Goal: Task Accomplishment & Management: Use online tool/utility

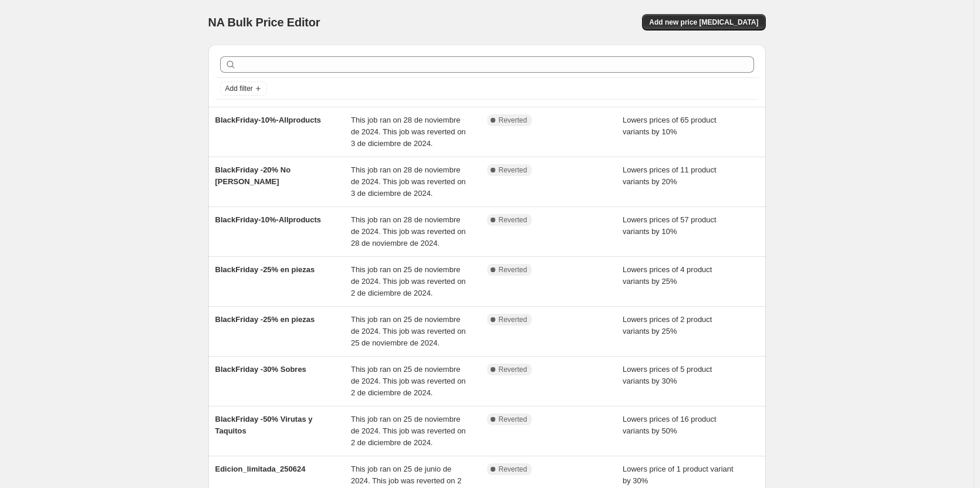
click at [713, 32] on div "NA Bulk Price Editor. This page is ready NA Bulk Price Editor Add new price cha…" at bounding box center [487, 22] width 558 height 45
click at [714, 18] on button "Add new price change job" at bounding box center [703, 22] width 123 height 16
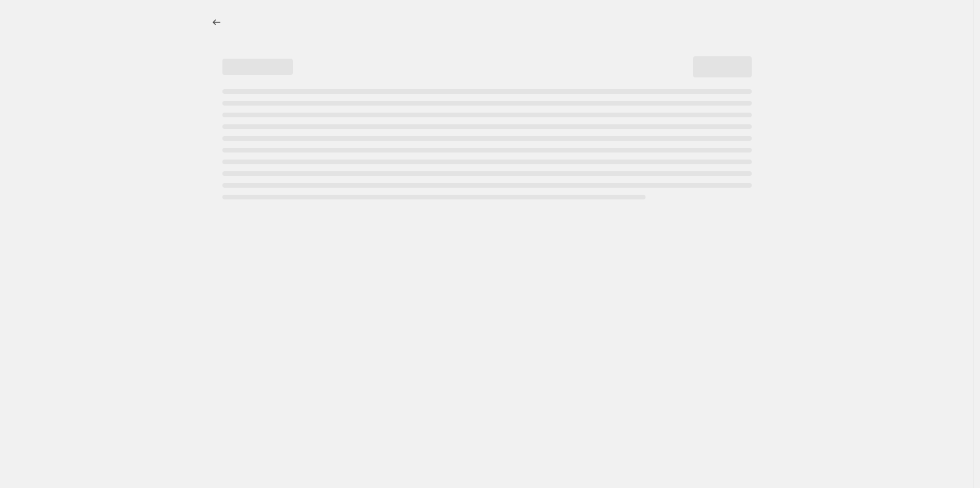
select select "percentage"
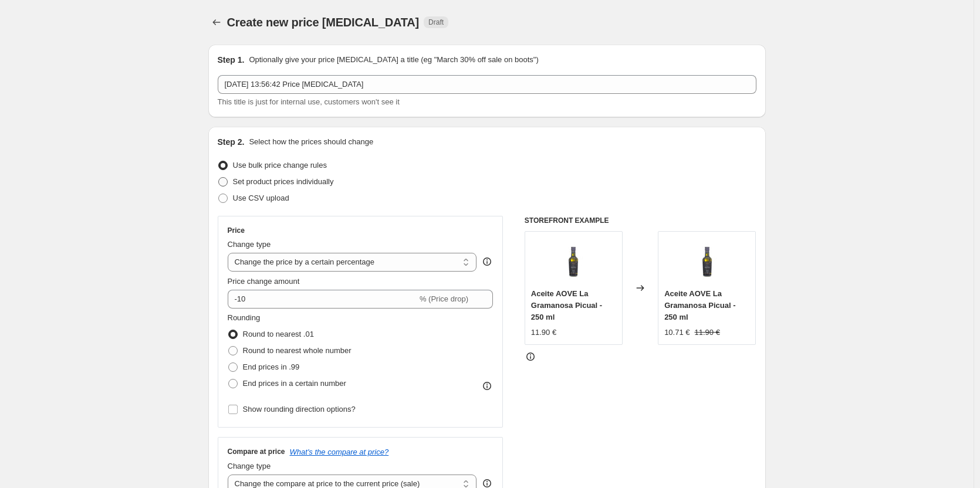
click at [263, 181] on span "Set product prices individually" at bounding box center [283, 181] width 101 height 9
click at [219, 178] on input "Set product prices individually" at bounding box center [218, 177] width 1 height 1
radio input "true"
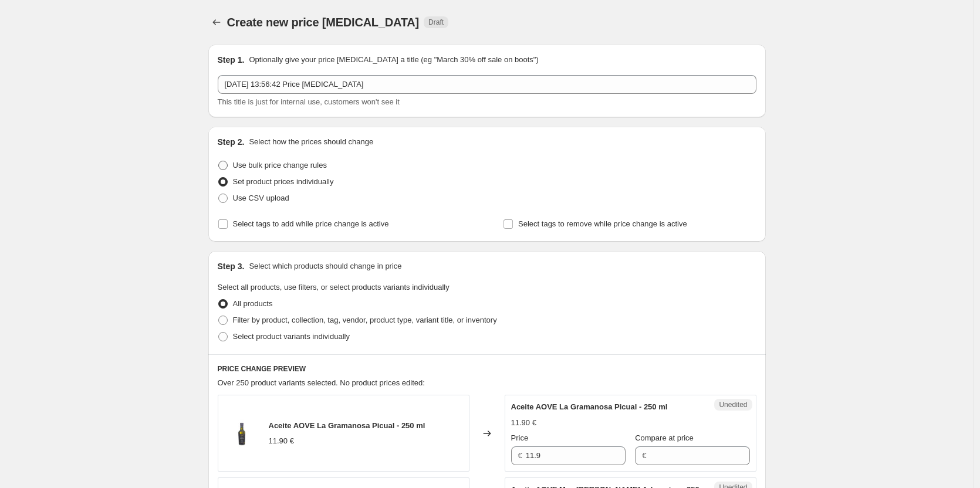
click at [264, 168] on span "Use bulk price change rules" at bounding box center [280, 165] width 94 height 9
click at [219, 161] on input "Use bulk price change rules" at bounding box center [218, 161] width 1 height 1
radio input "true"
select select "percentage"
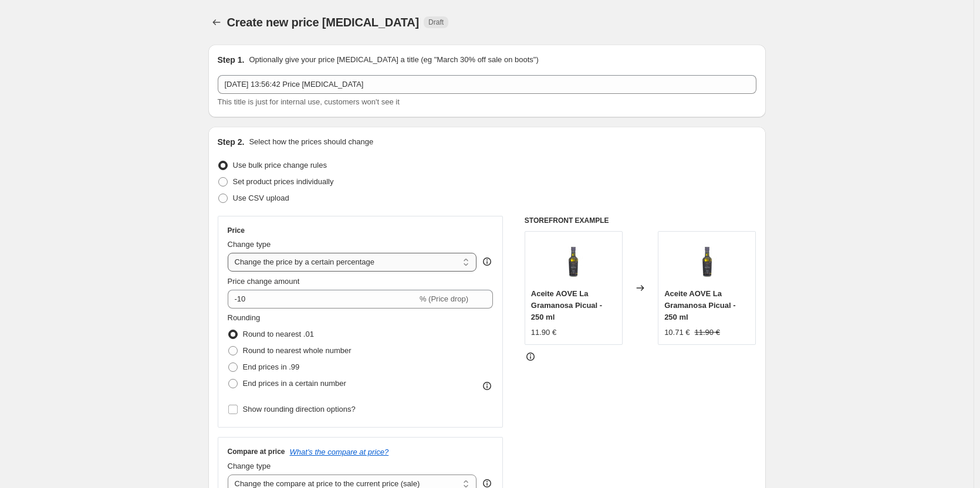
click at [392, 262] on select "Change the price to a certain amount Change the price by a certain amount Chang…" at bounding box center [352, 262] width 249 height 19
click at [400, 224] on div "Price Change type Change the price to a certain amount Change the price by a ce…" at bounding box center [361, 322] width 286 height 212
click at [218, 21] on icon "Price change jobs" at bounding box center [216, 22] width 8 height 6
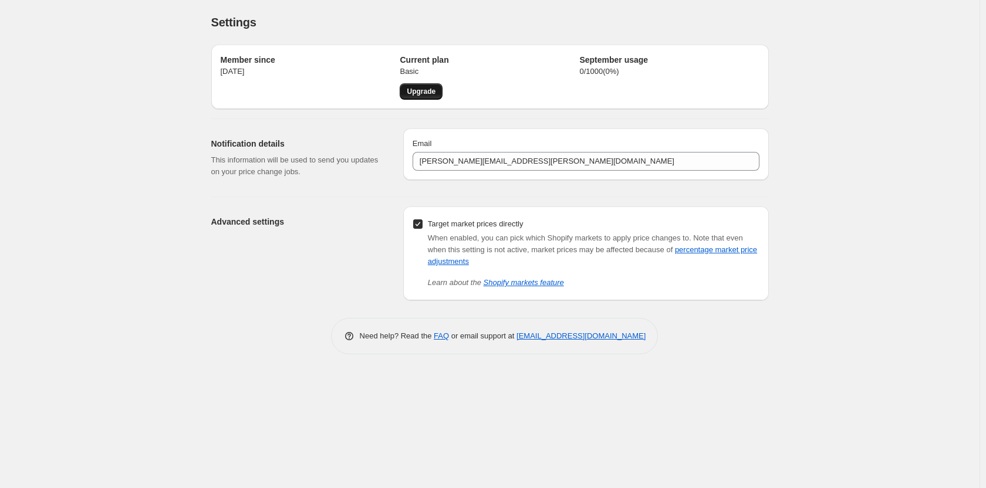
click at [436, 94] on link "Upgrade" at bounding box center [421, 91] width 43 height 16
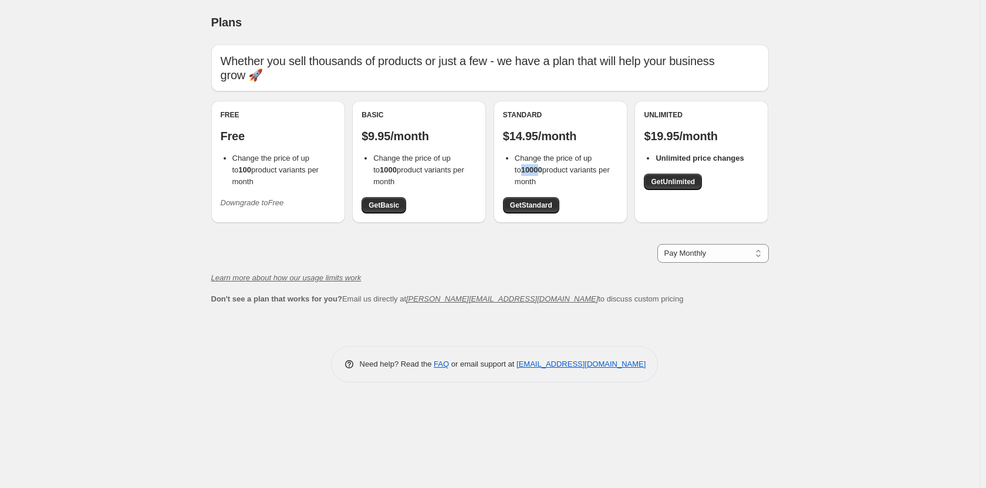
drag, startPoint x: 527, startPoint y: 171, endPoint x: 505, endPoint y: 171, distance: 21.7
click at [505, 171] on ul "Change the price of up to 10000 product variants per month" at bounding box center [560, 170] width 115 height 35
click at [541, 178] on li "Change the price of up to 10000 product variants per month" at bounding box center [566, 170] width 103 height 35
